Goal: Information Seeking & Learning: Learn about a topic

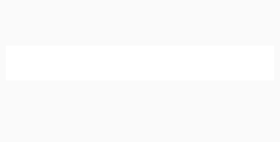
click at [140, 71] on h1 "Top benefits of choosing [PERSON_NAME] for your PLT" at bounding box center [140, 65] width 260 height 24
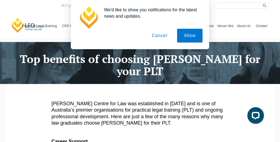
click at [140, 71] on h1 "Top benefits of choosing [PERSON_NAME] for your PLT" at bounding box center [140, 65] width 260 height 24
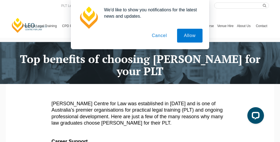
click at [140, 71] on h1 "Top benefits of choosing [PERSON_NAME] for your PLT" at bounding box center [140, 65] width 260 height 24
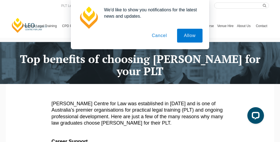
click at [140, 71] on h1 "Top benefits of choosing [PERSON_NAME] for your PLT" at bounding box center [140, 65] width 260 height 24
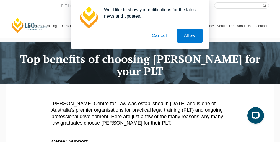
click at [140, 71] on h1 "Top benefits of choosing [PERSON_NAME] for your PLT" at bounding box center [140, 65] width 260 height 24
